Goal: Register for event/course

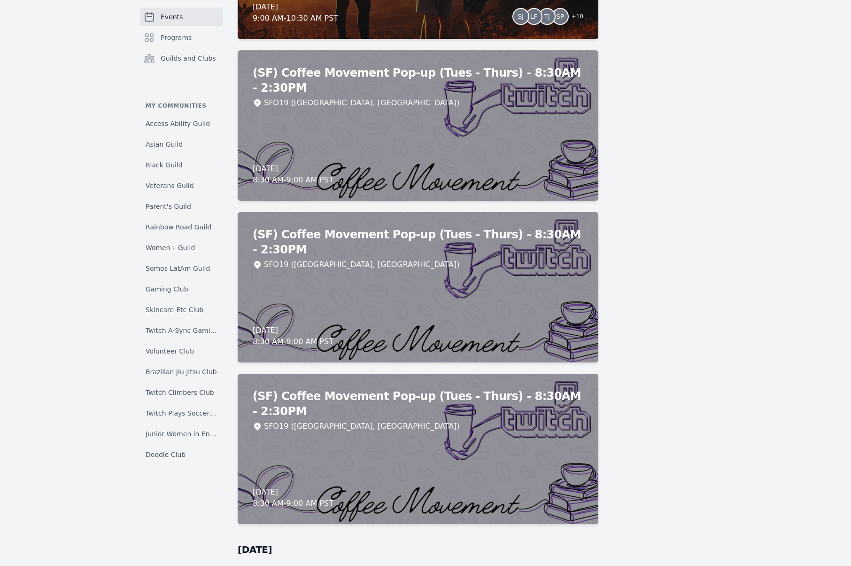
scroll to position [5469, 0]
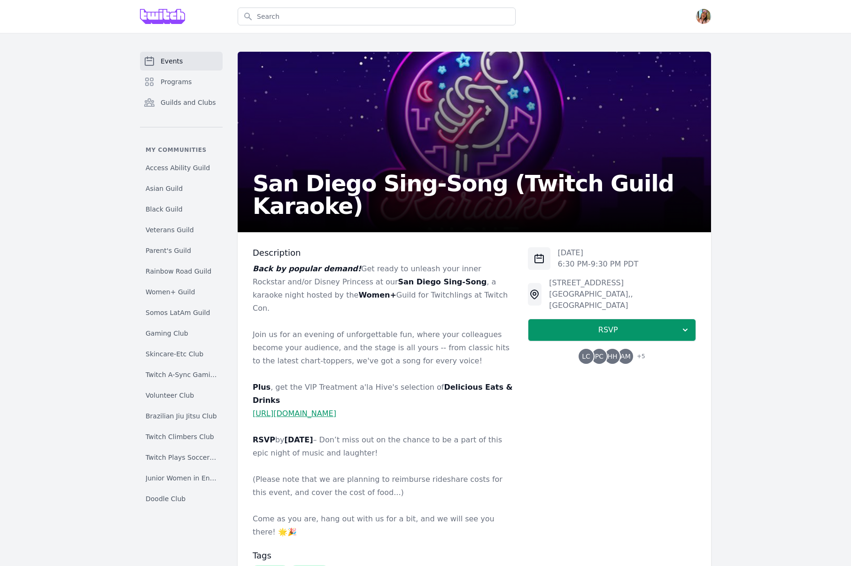
click at [342, 210] on h2 "San Diego Sing-Song (Twitch Guild Karaoke)" at bounding box center [474, 194] width 443 height 45
click at [343, 210] on h2 "San Diego Sing-Song (Twitch Guild Karaoke)" at bounding box center [474, 194] width 443 height 45
drag, startPoint x: 369, startPoint y: 207, endPoint x: 374, endPoint y: 205, distance: 5.7
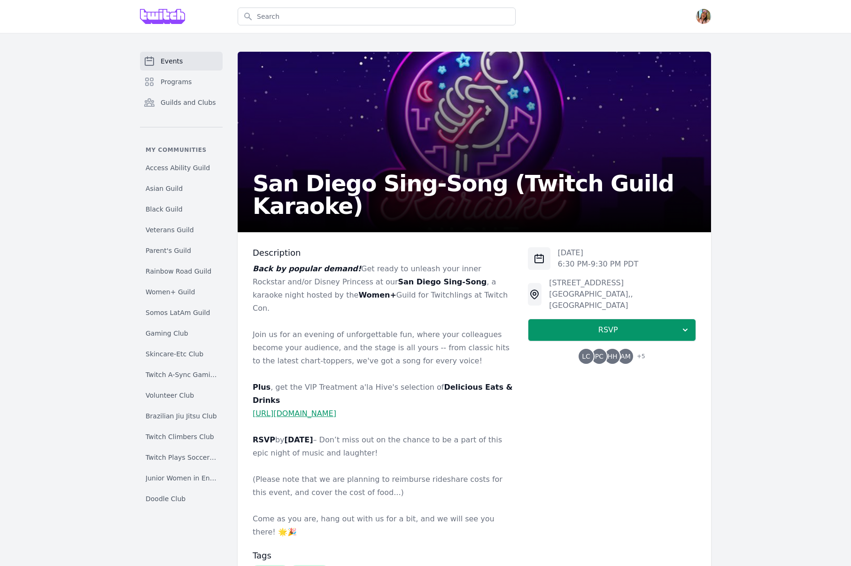
click at [369, 207] on h2 "San Diego Sing-Song (Twitch Guild Karaoke)" at bounding box center [474, 194] width 443 height 45
drag, startPoint x: 419, startPoint y: 204, endPoint x: 430, endPoint y: 196, distance: 13.1
click at [420, 204] on h2 "San Diego Sing-Song (Twitch Guild Karaoke)" at bounding box center [474, 194] width 443 height 45
